Goal: Information Seeking & Learning: Learn about a topic

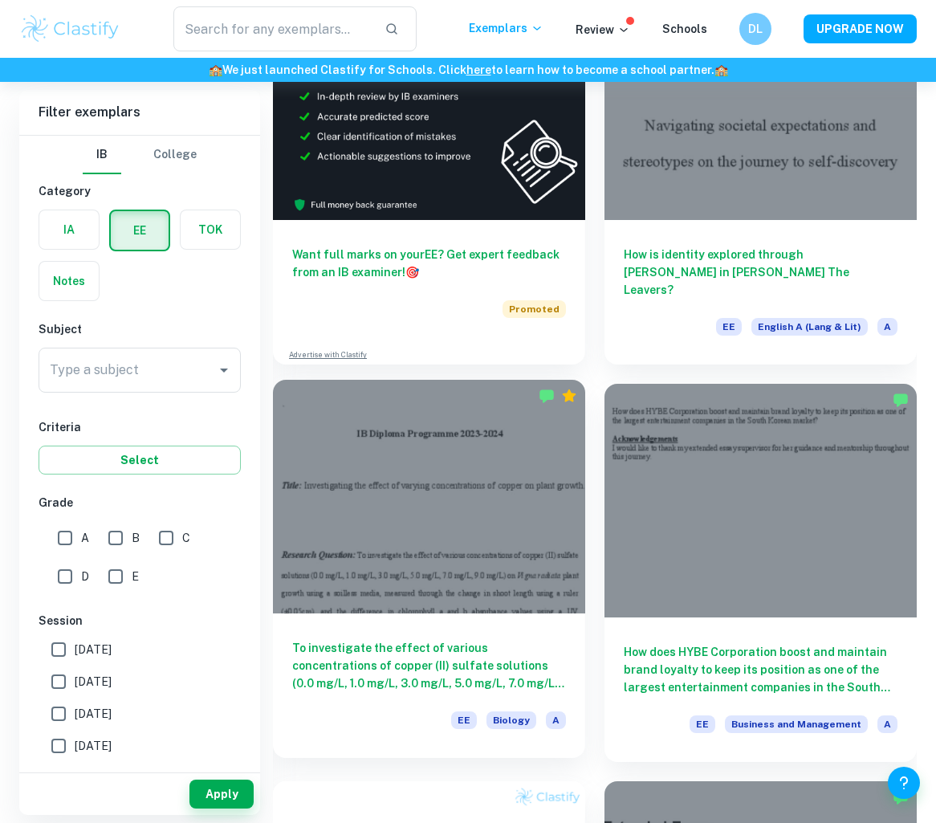
scroll to position [315, 0]
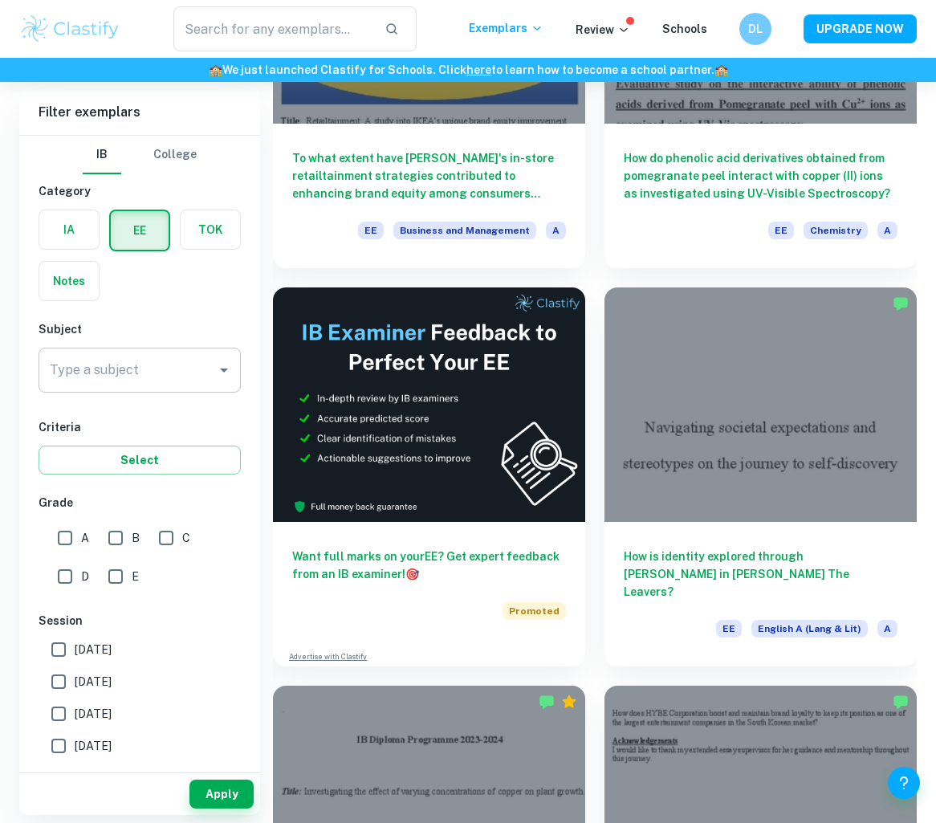
click at [132, 379] on input "Type a subject" at bounding box center [128, 370] width 164 height 31
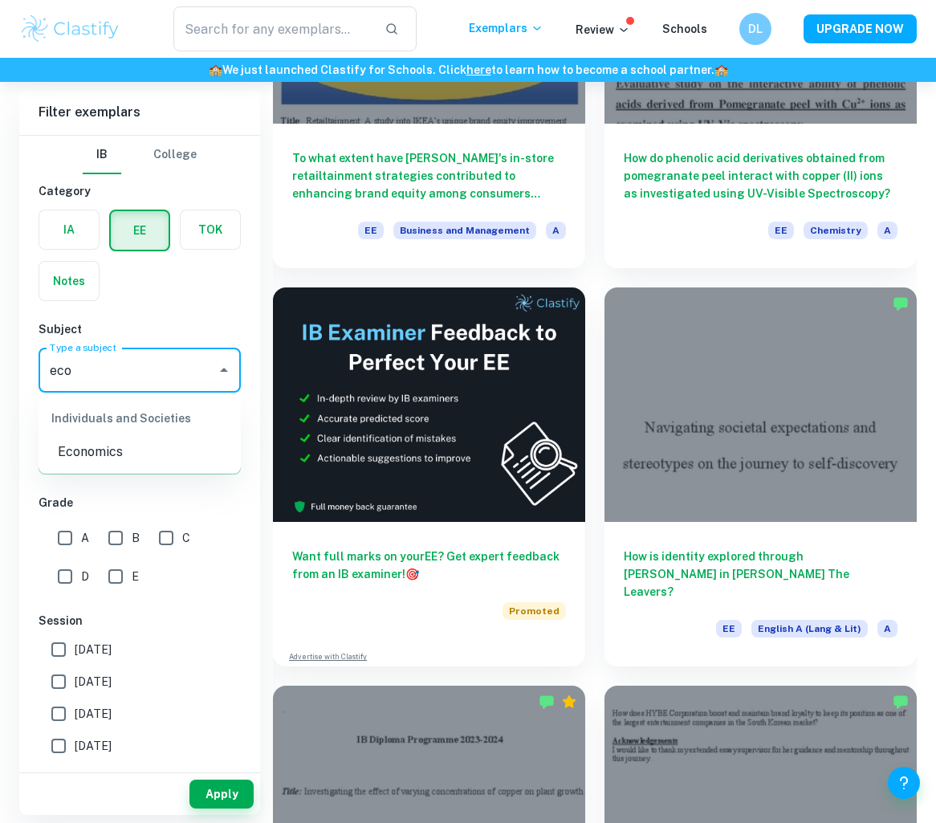
type input "econ"
click at [113, 470] on ul "Individuals and Societies Economics" at bounding box center [140, 433] width 202 height 80
click at [113, 463] on li "Economics" at bounding box center [140, 452] width 202 height 29
click at [230, 783] on button "Apply" at bounding box center [222, 794] width 64 height 29
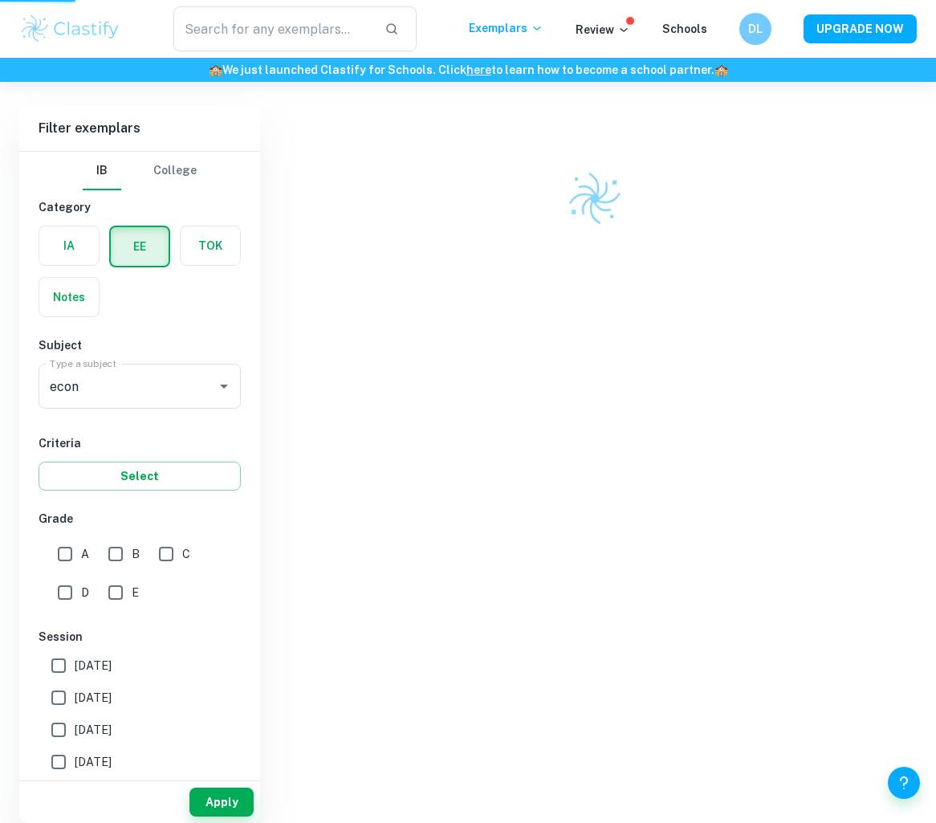
scroll to position [82, 0]
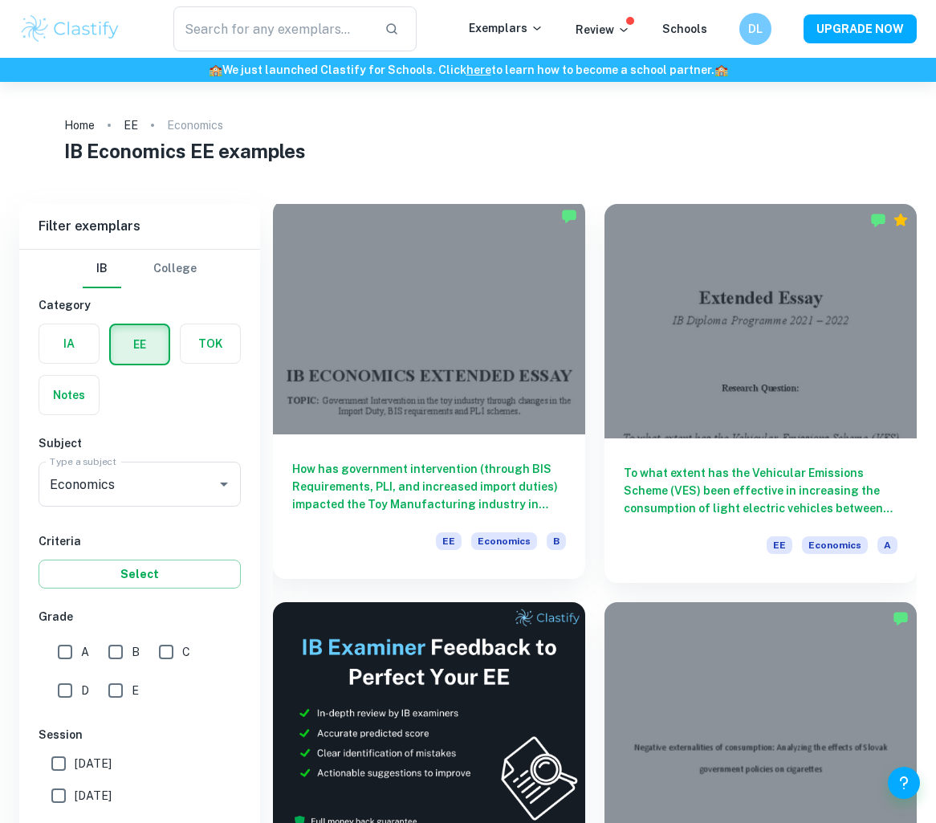
scroll to position [102, 0]
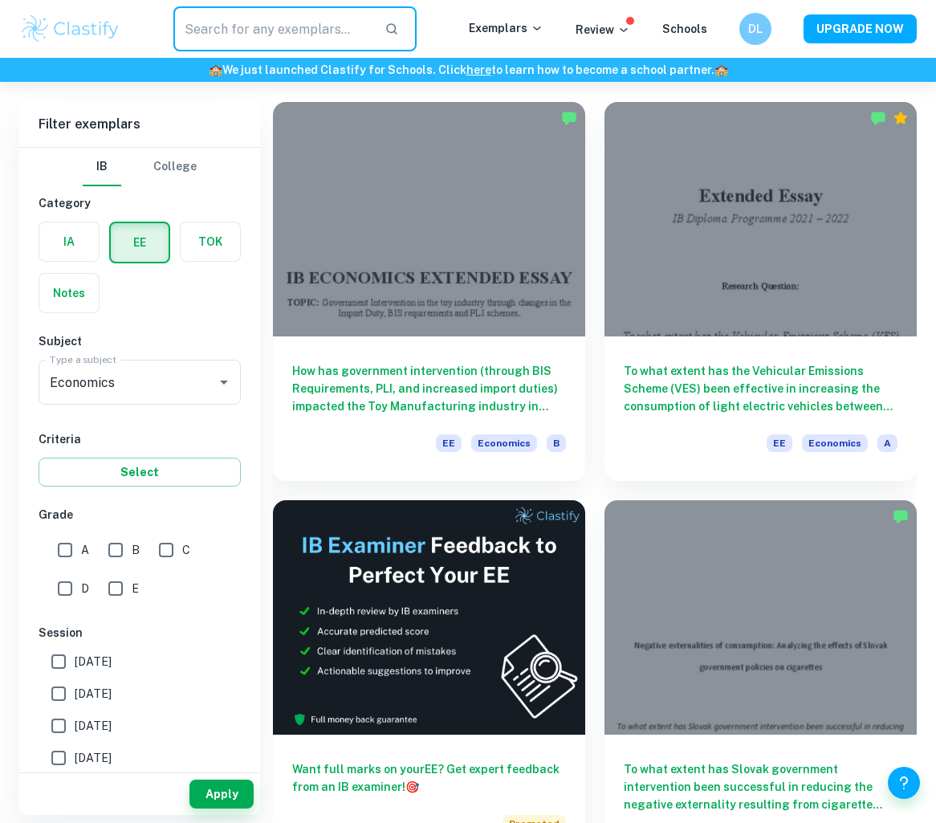
click at [281, 24] on input "text" at bounding box center [272, 28] width 198 height 45
type input "externalities"
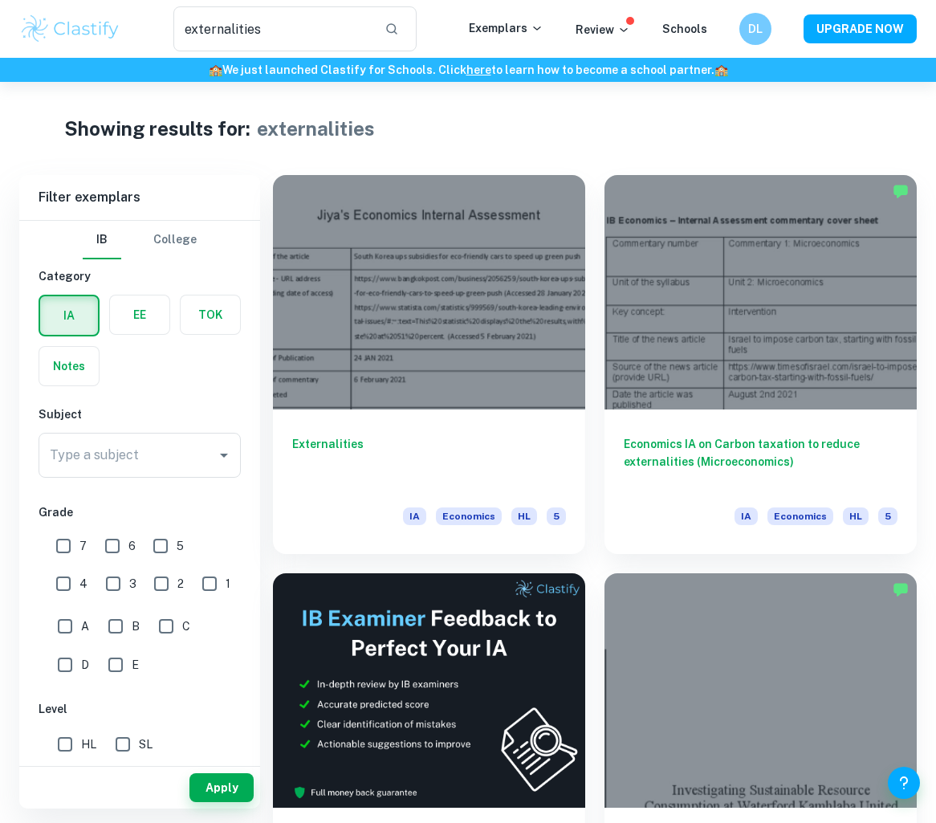
click at [141, 319] on label "button" at bounding box center [139, 314] width 59 height 39
click at [0, 0] on input "radio" at bounding box center [0, 0] width 0 height 0
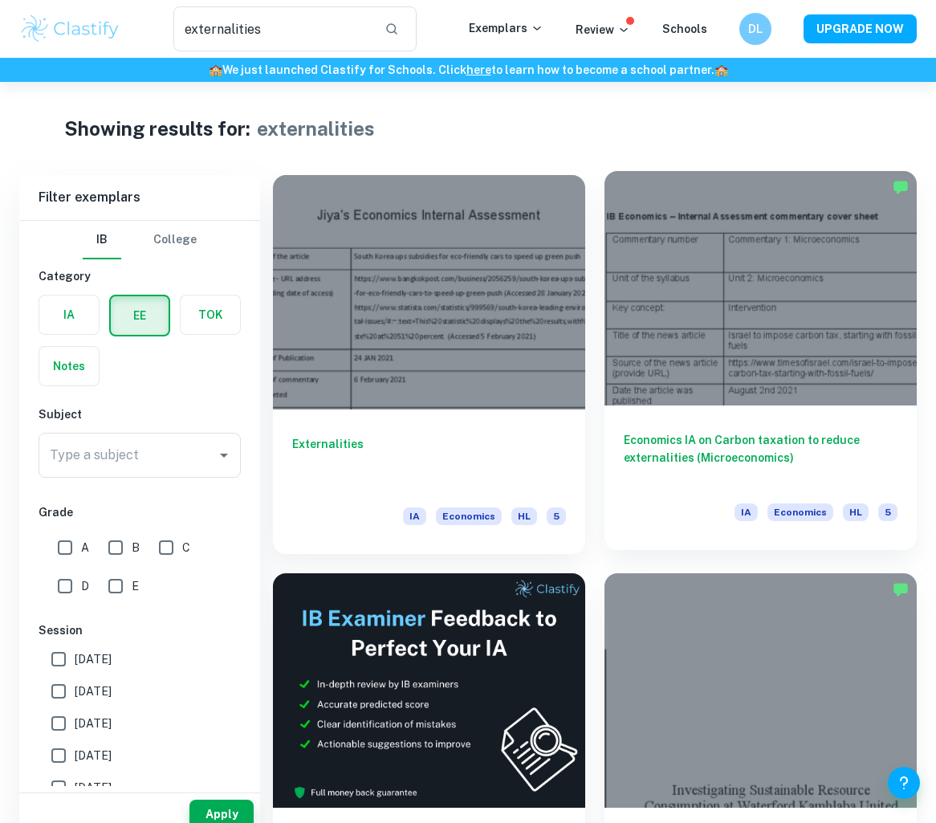
scroll to position [118, 0]
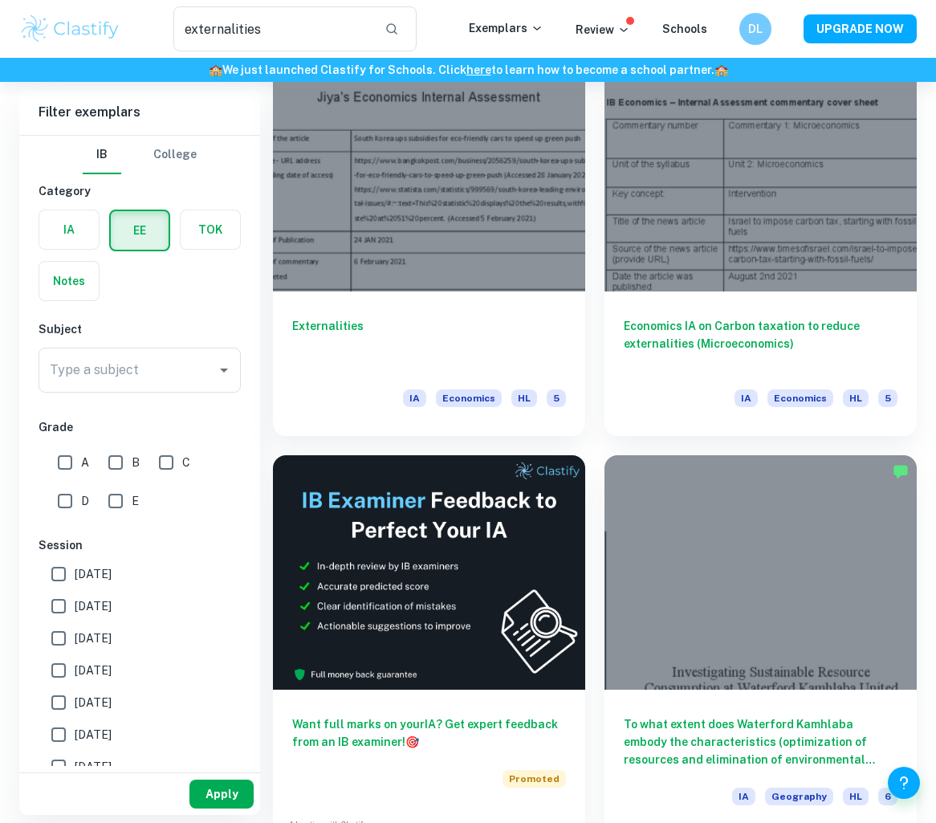
click at [226, 793] on button "Apply" at bounding box center [222, 794] width 64 height 29
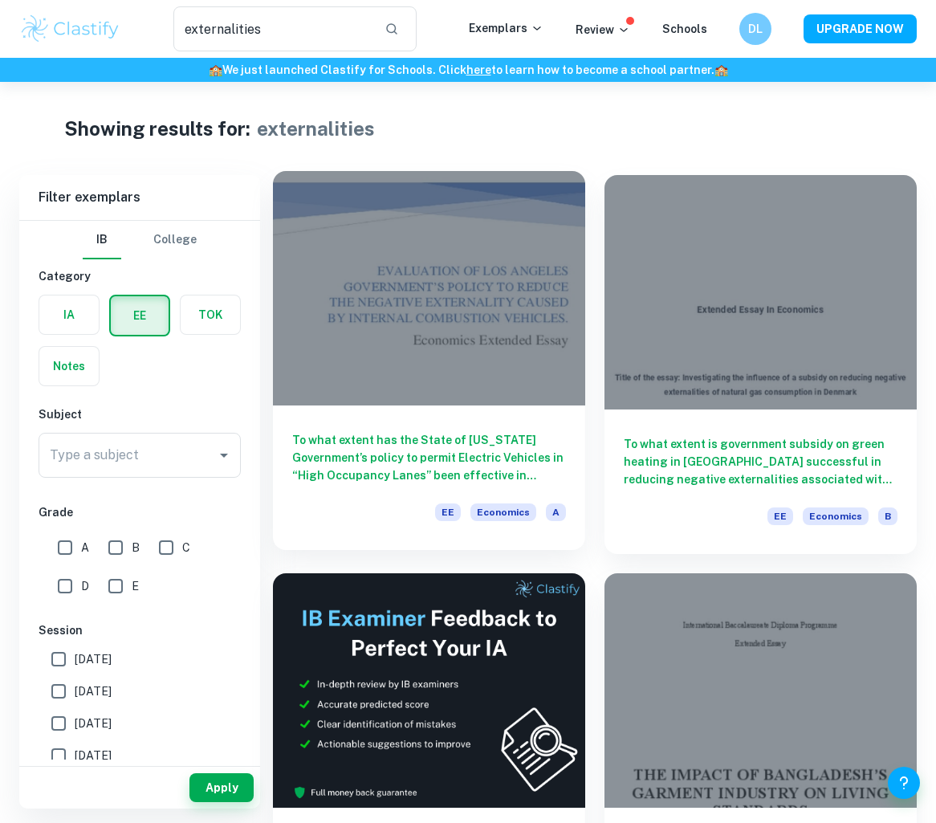
click at [384, 482] on h6 "To what extent has the State of [US_STATE] Government’s policy to permit Electr…" at bounding box center [429, 457] width 274 height 53
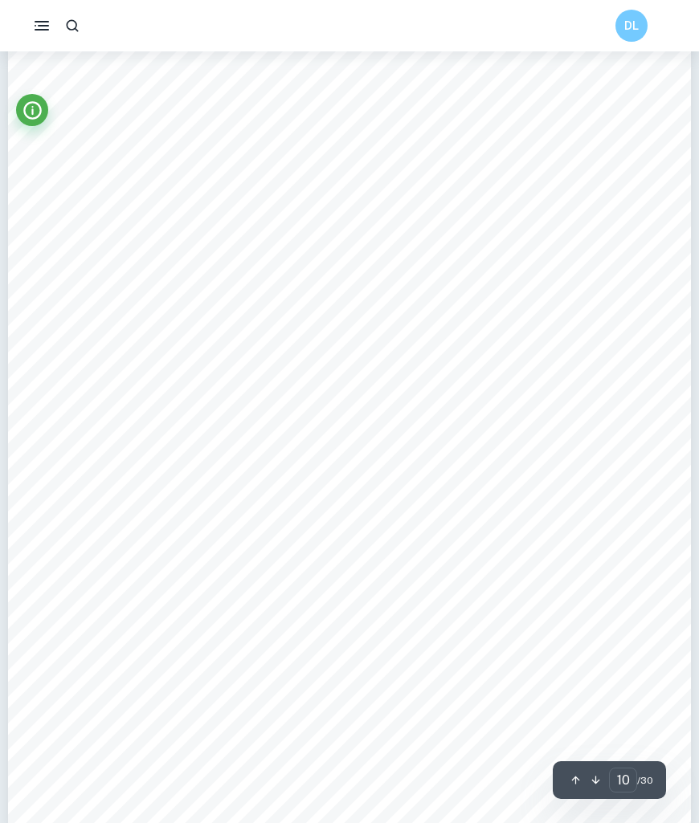
scroll to position [8483, 0]
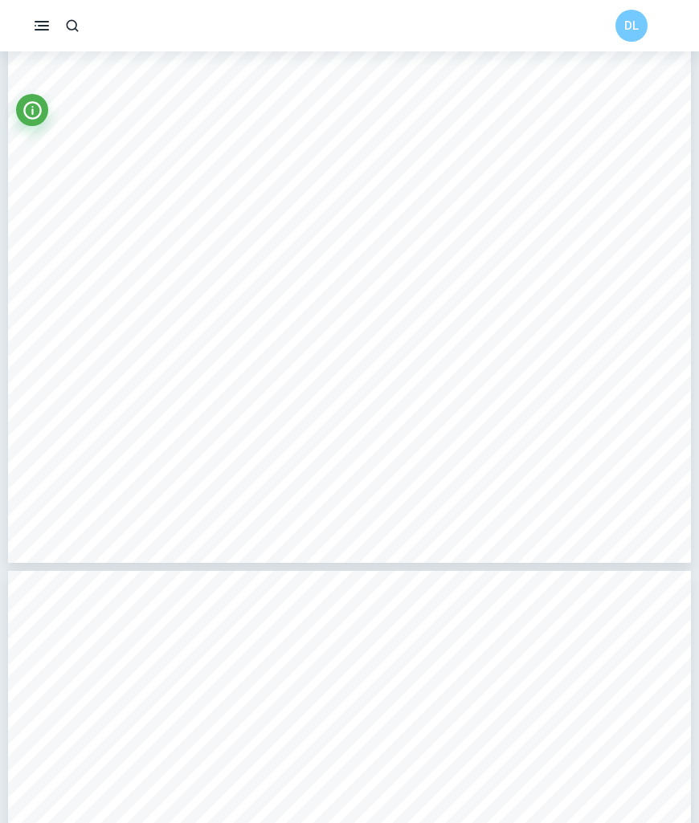
type input "11"
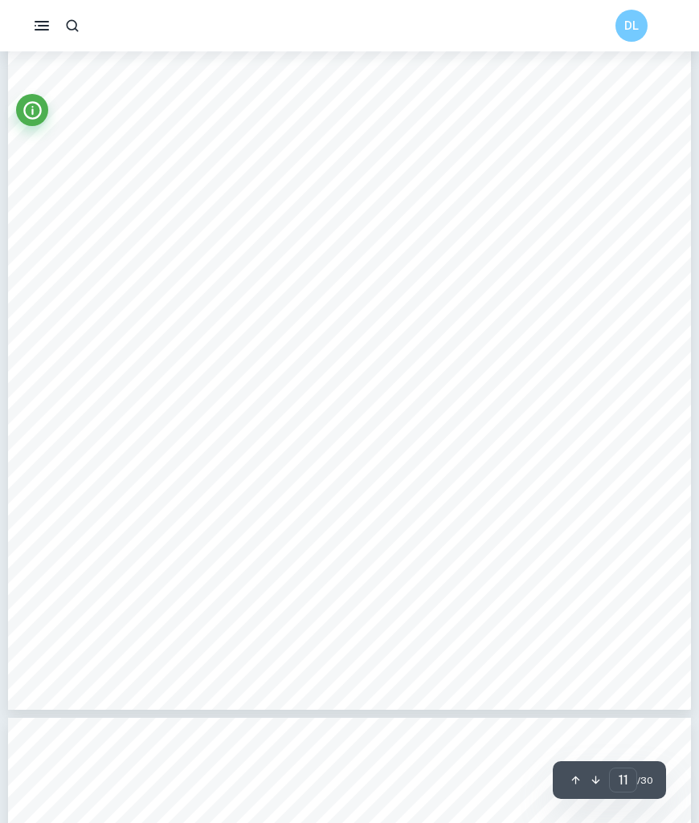
scroll to position [9479, 0]
